Goal: Task Accomplishment & Management: Complete application form

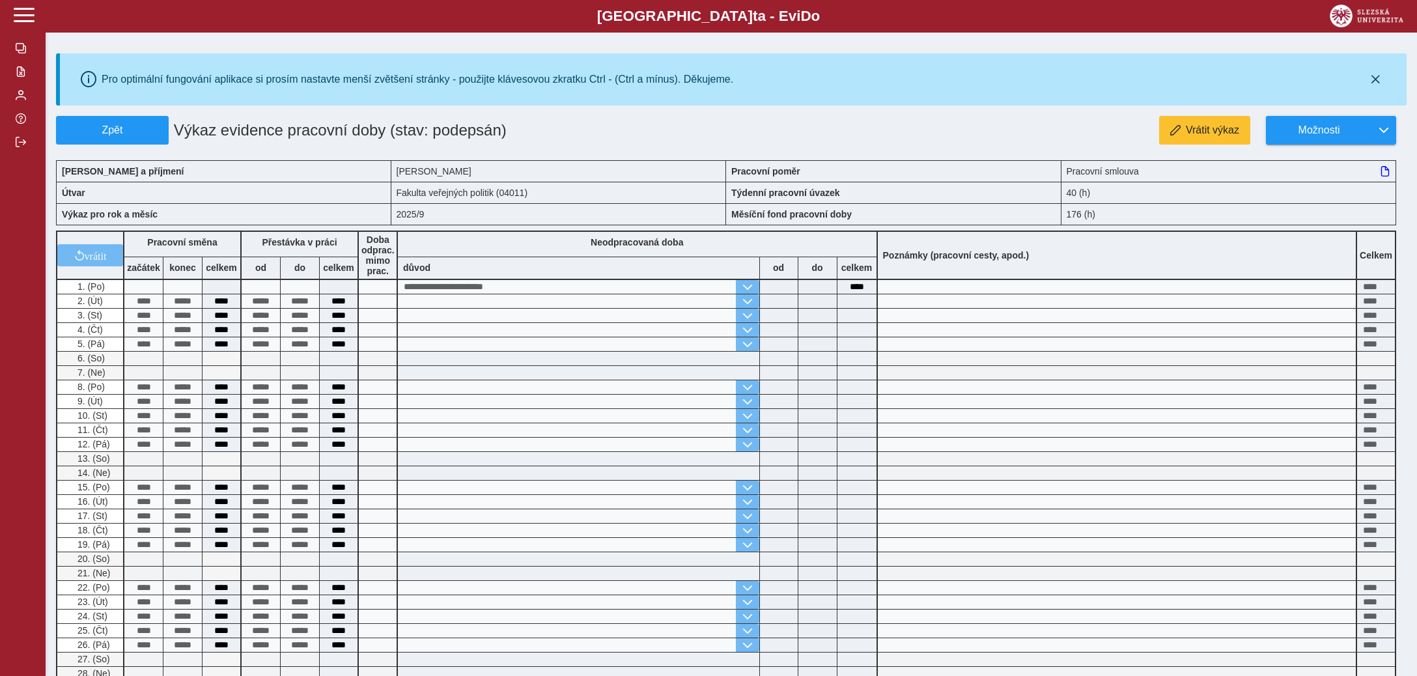
scroll to position [206, 0]
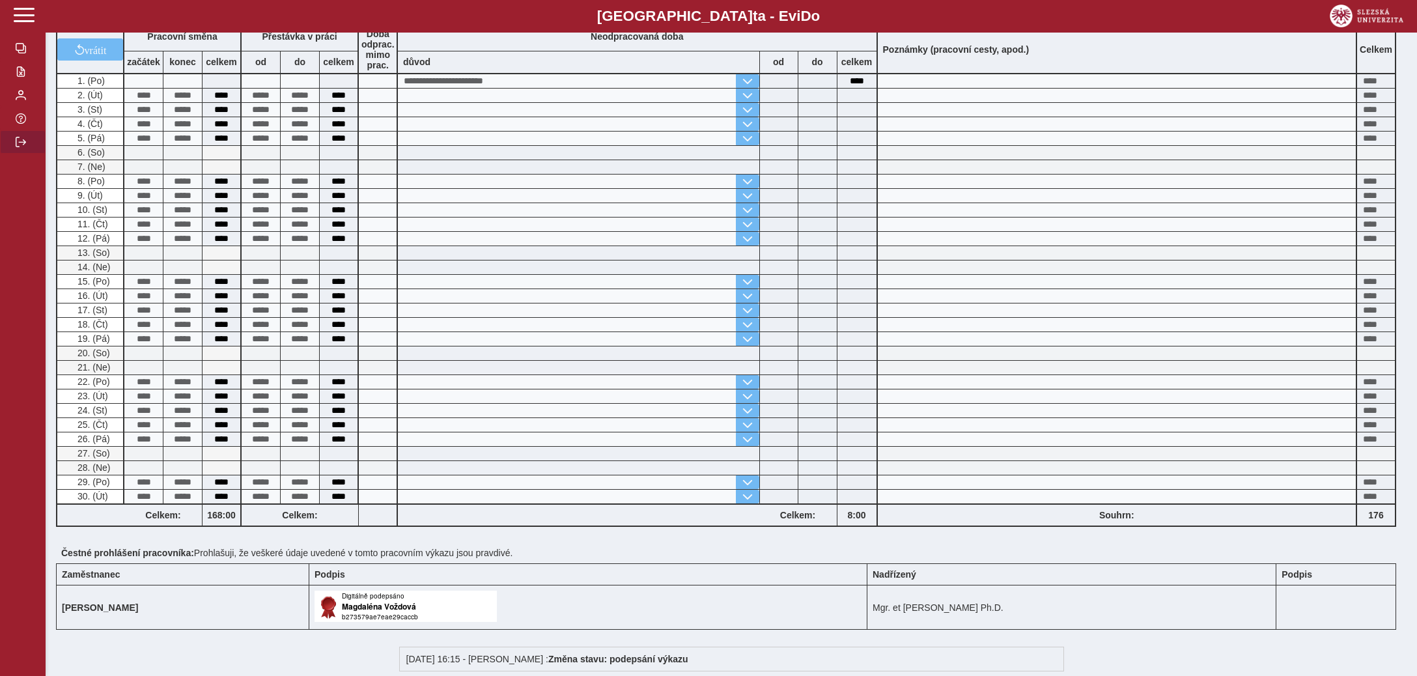
click at [23, 147] on span "button" at bounding box center [21, 142] width 10 height 10
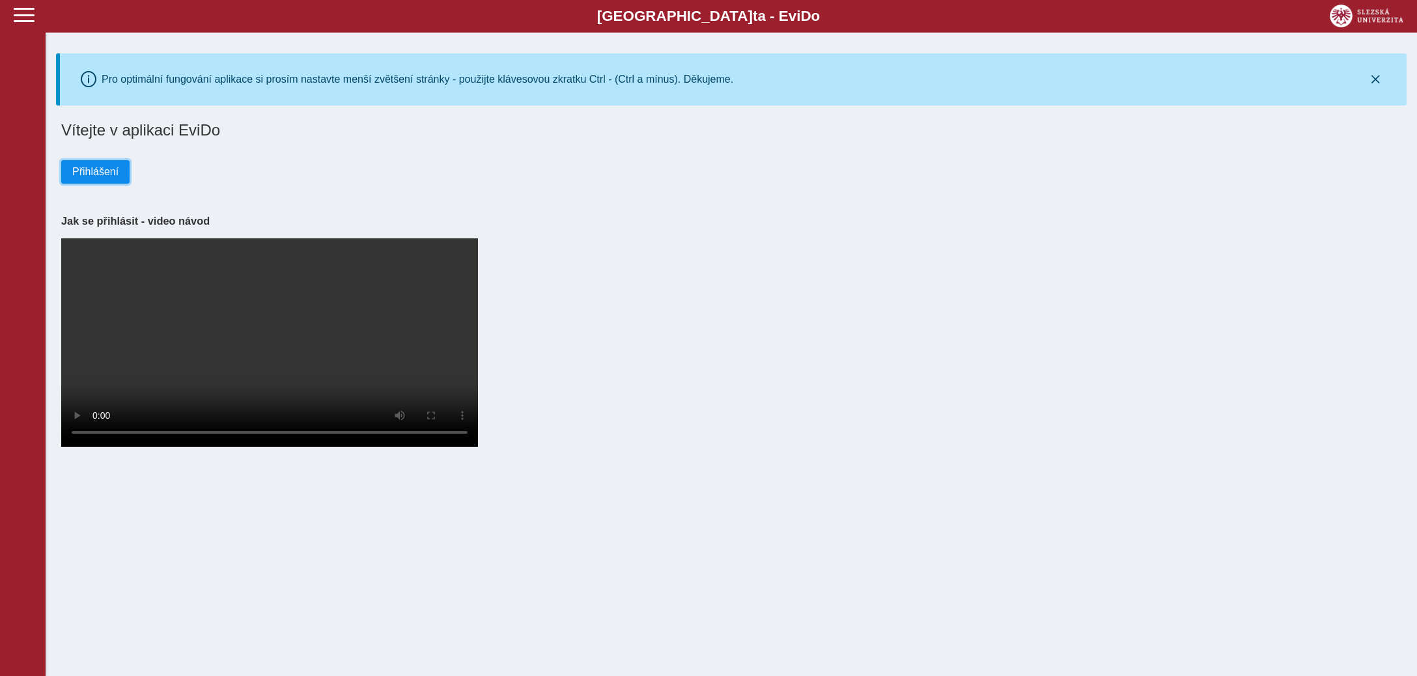
click at [90, 167] on span "Přihlášení" at bounding box center [95, 172] width 46 height 12
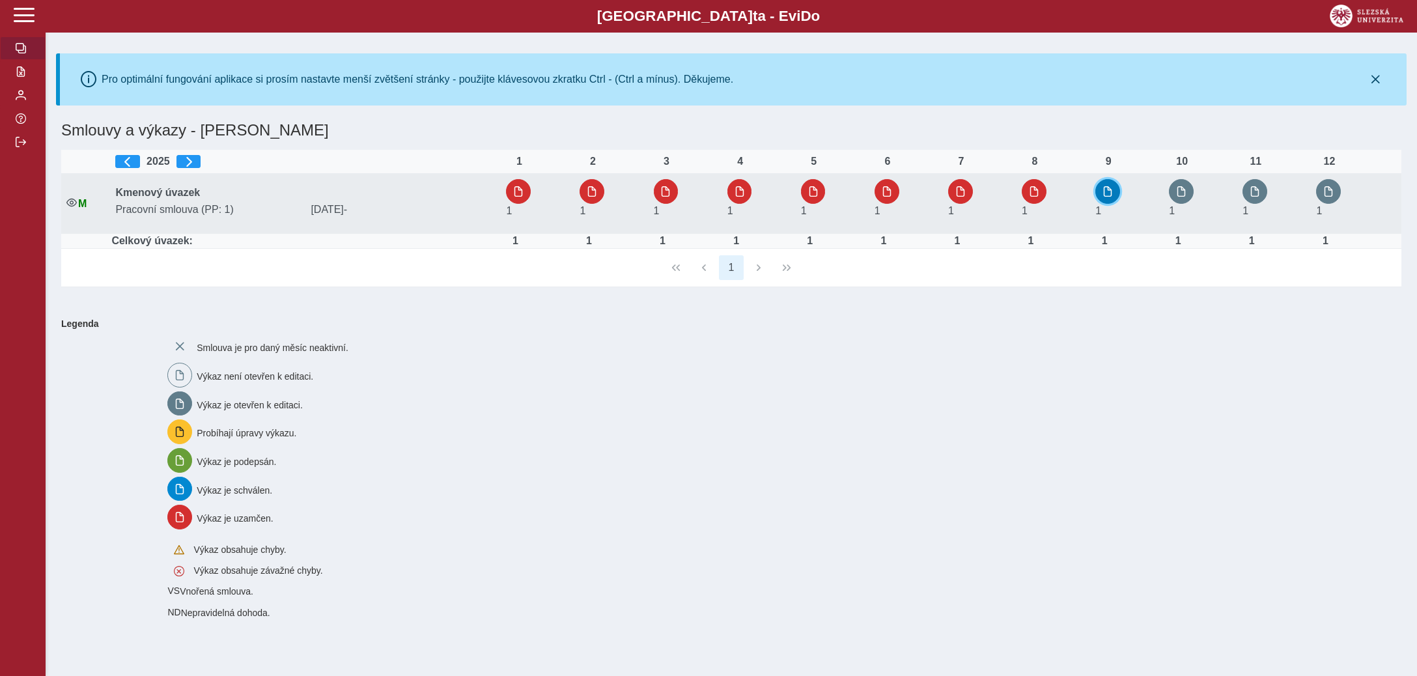
click at [1106, 192] on span "button" at bounding box center [1107, 191] width 10 height 10
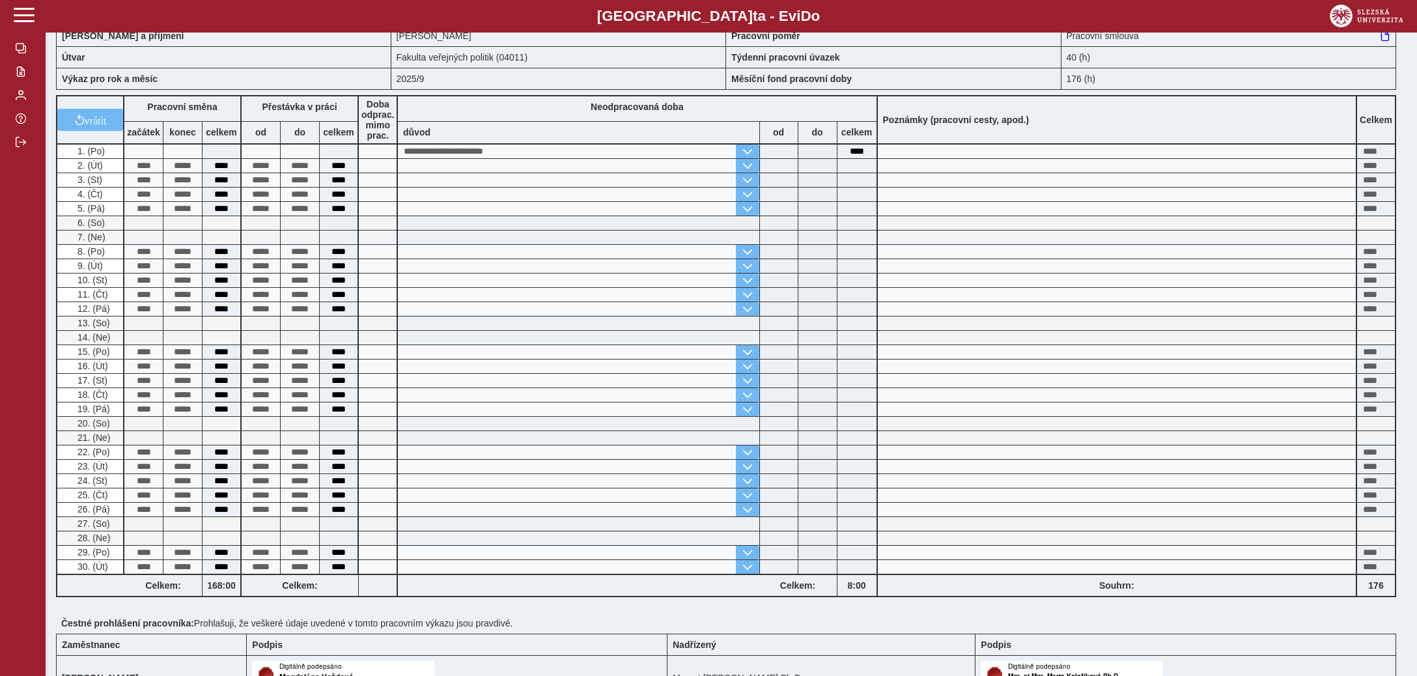
scroll to position [68, 0]
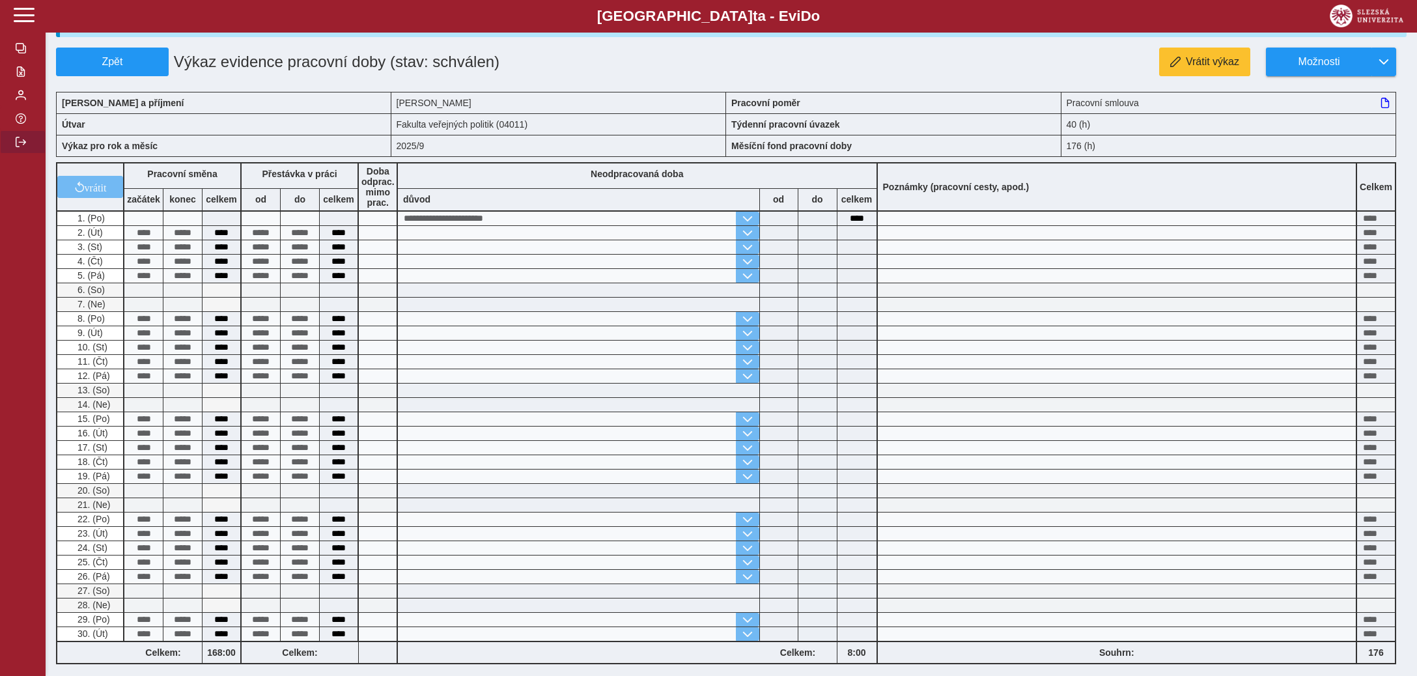
click at [18, 147] on span "button" at bounding box center [21, 142] width 10 height 10
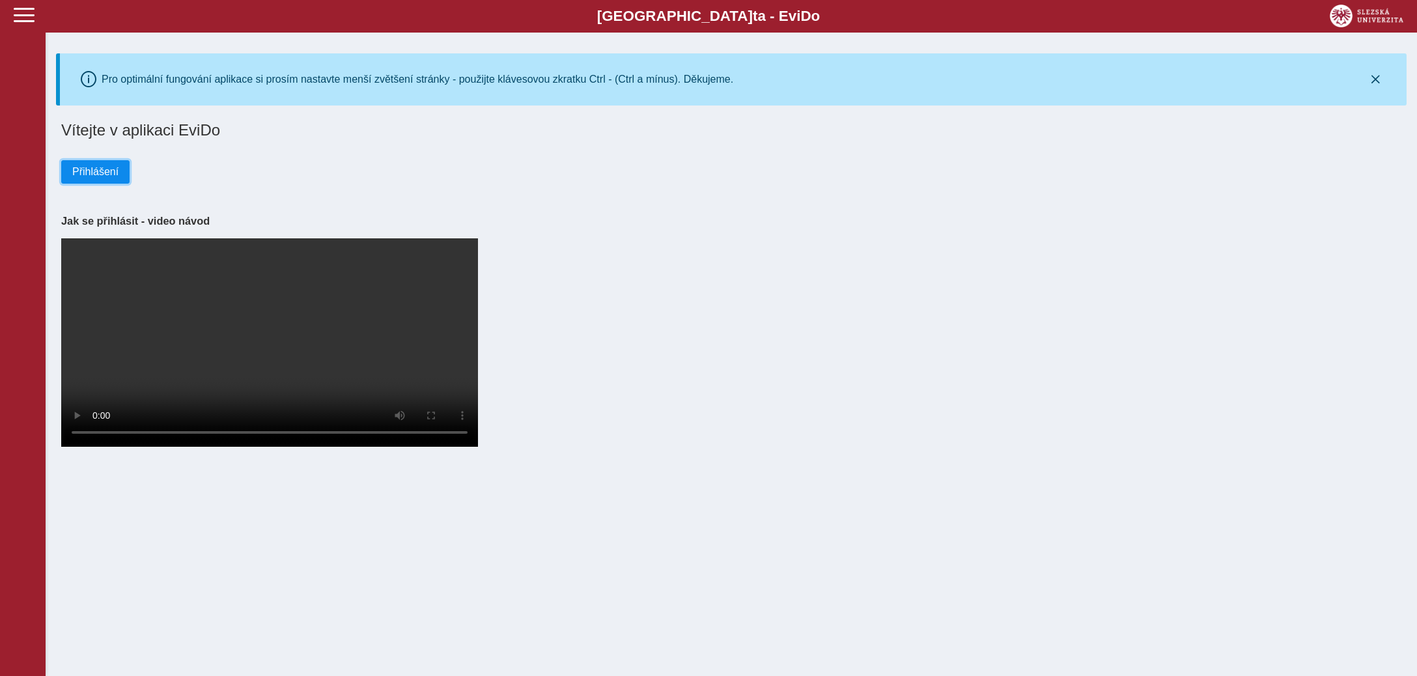
click at [84, 173] on span "Přihlášení" at bounding box center [95, 172] width 46 height 12
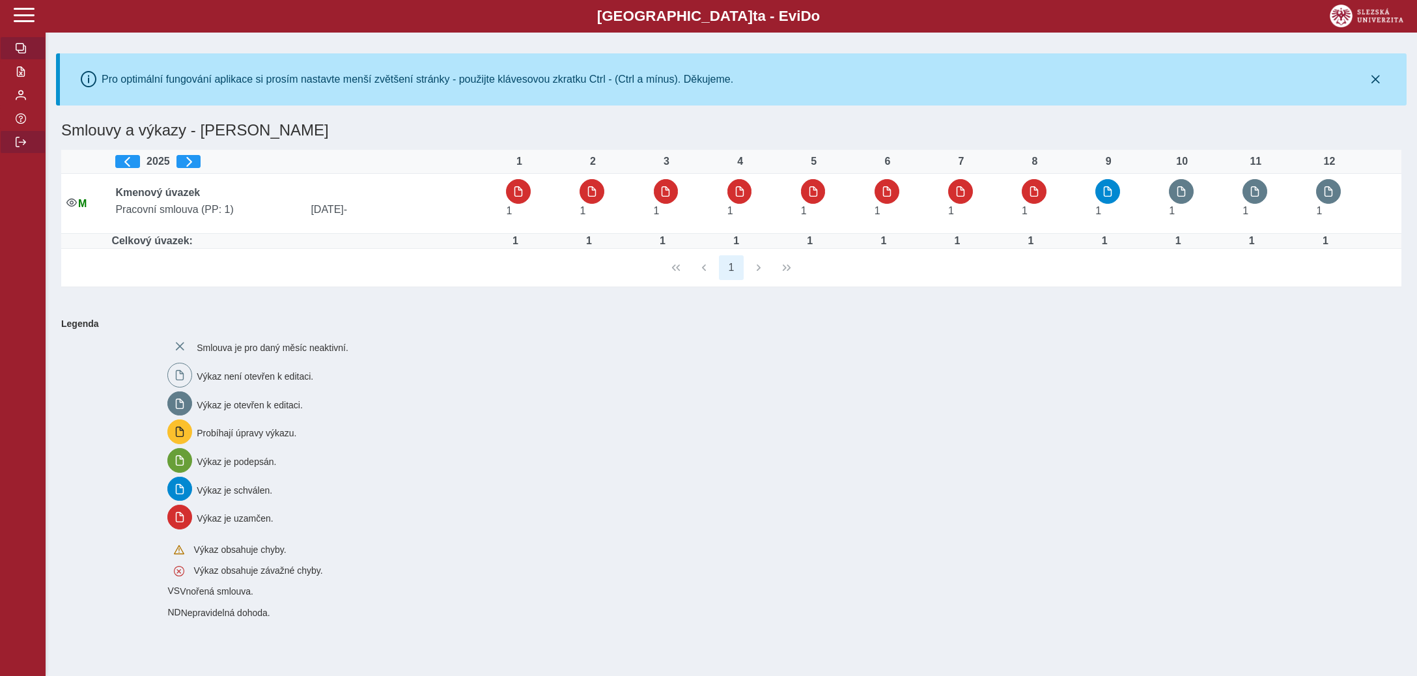
click at [23, 147] on span "button" at bounding box center [21, 142] width 10 height 10
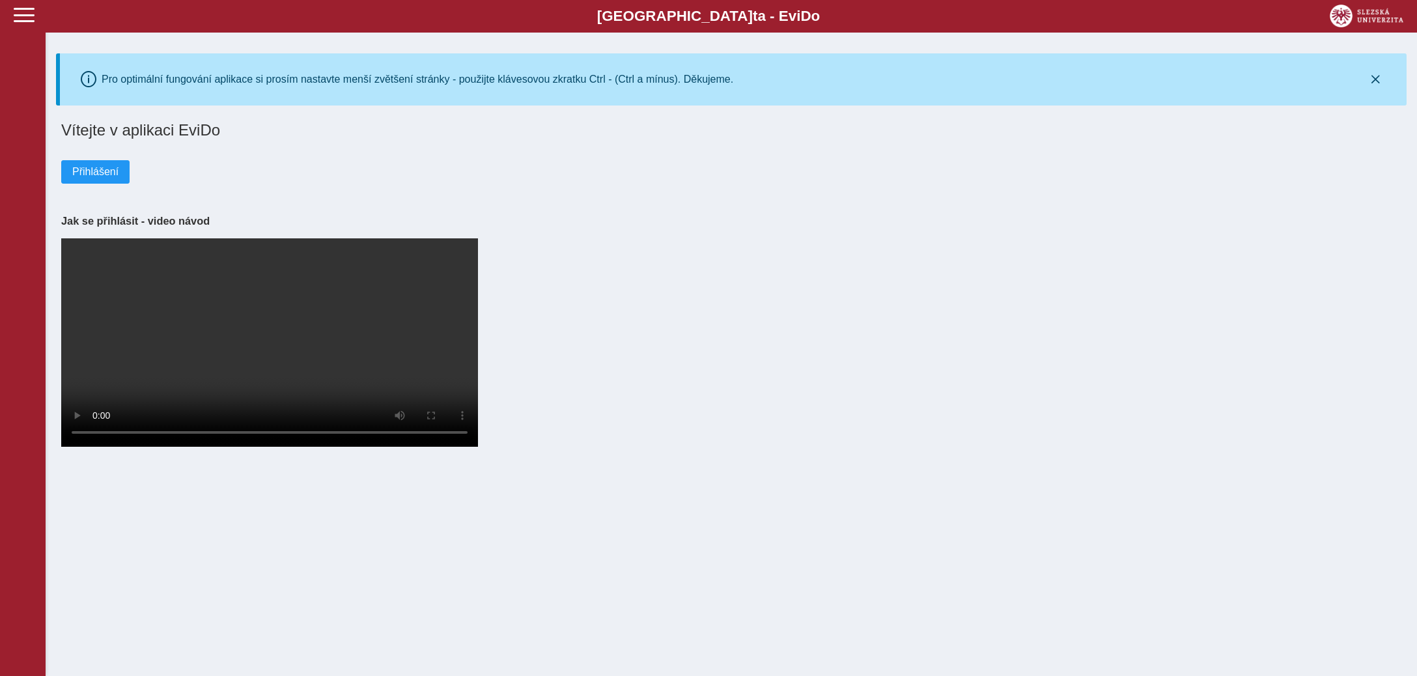
click at [1252, 389] on div "Vítejte v aplikaci EviDo Přihlášení Jak se přihlásit - video návod Your browser…" at bounding box center [731, 285] width 1350 height 338
click at [99, 167] on span "Přihlášení" at bounding box center [95, 172] width 46 height 12
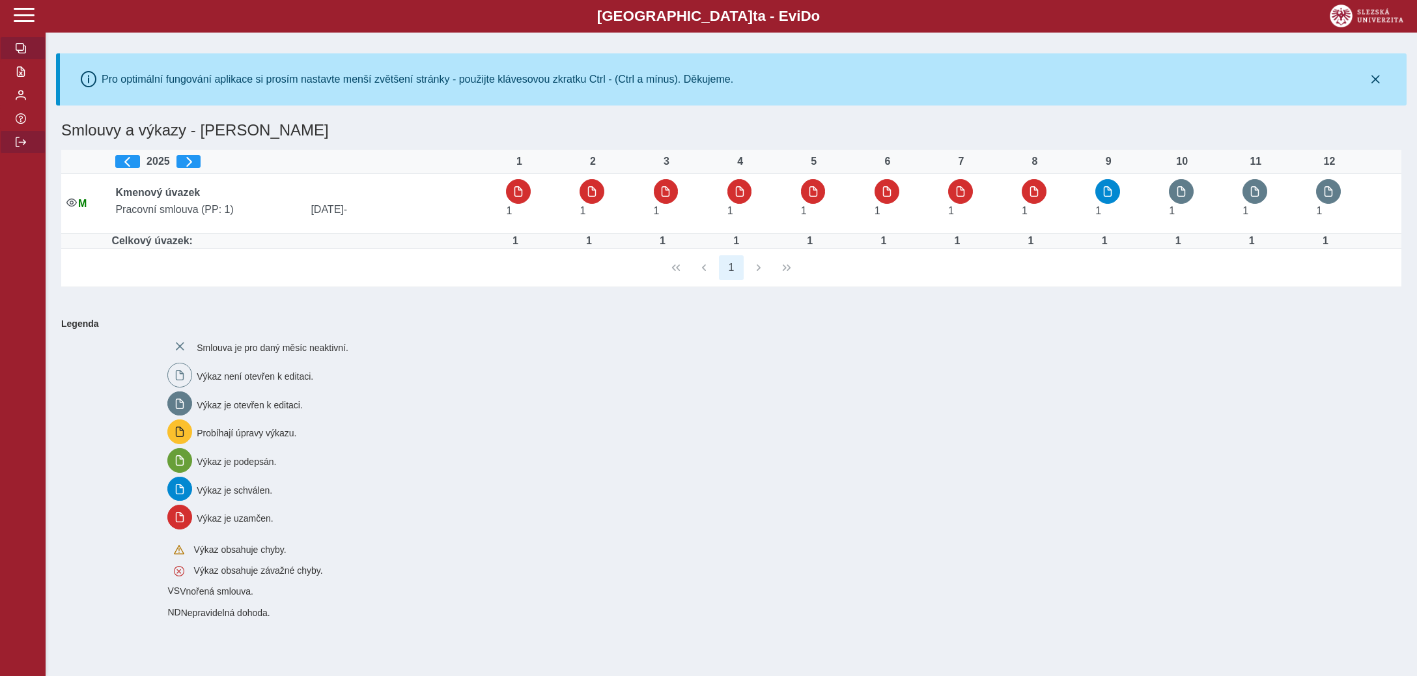
click at [22, 147] on span "button" at bounding box center [21, 142] width 10 height 10
